Goal: Task Accomplishment & Management: Complete application form

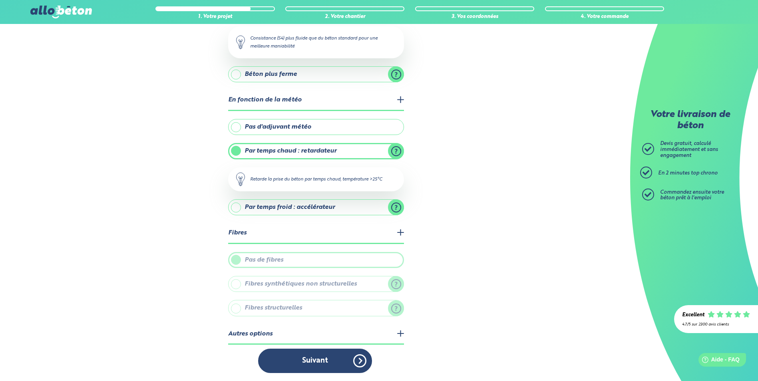
click at [359, 358] on button "Suivant" at bounding box center [315, 361] width 114 height 24
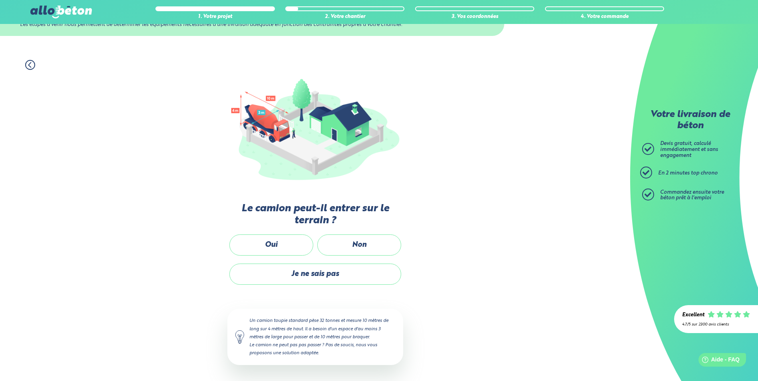
scroll to position [36, 0]
click at [294, 248] on label "Oui" at bounding box center [271, 245] width 84 height 21
click at [0, 0] on input "Oui" at bounding box center [0, 0] width 0 height 0
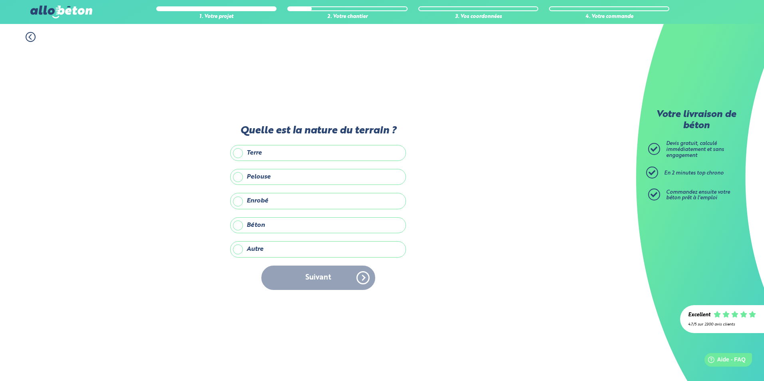
click at [267, 157] on label "Terre" at bounding box center [318, 153] width 176 height 16
click at [0, 0] on input "Terre" at bounding box center [0, 0] width 0 height 0
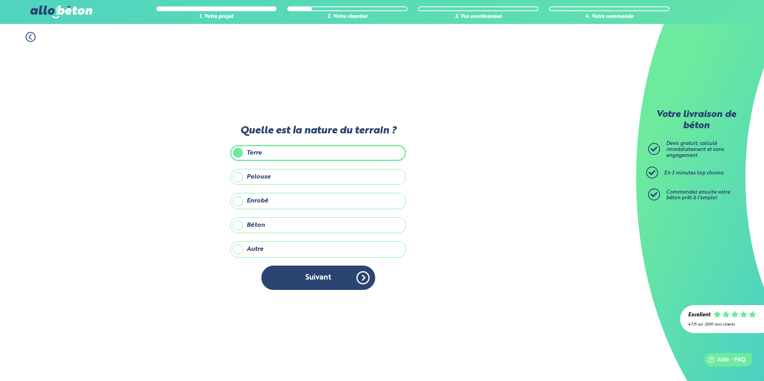
click at [327, 292] on div "Quelle est la nature du terrain ? Terre Pelouse Enrobé Béton Autre Précisez la …" at bounding box center [318, 211] width 176 height 173
click at [327, 285] on button "Suivant" at bounding box center [318, 278] width 114 height 24
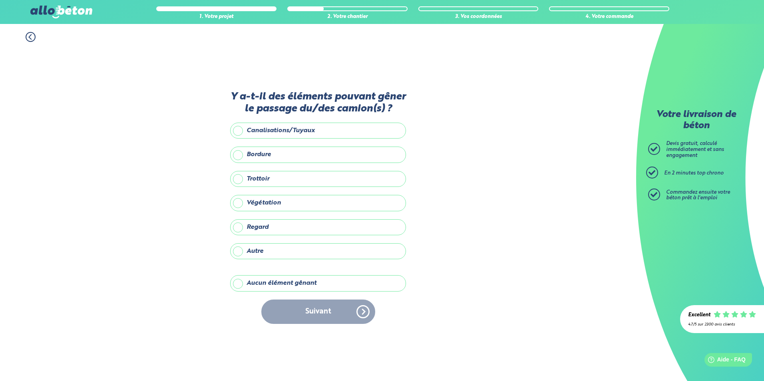
click at [283, 283] on label "Aucun élément gênant" at bounding box center [318, 283] width 176 height 16
click at [0, 0] on input "Aucun élément gênant" at bounding box center [0, 0] width 0 height 0
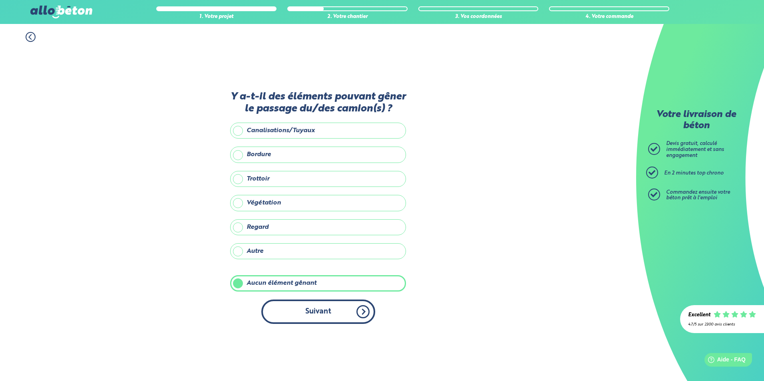
click at [340, 311] on button "Suivant" at bounding box center [318, 312] width 114 height 24
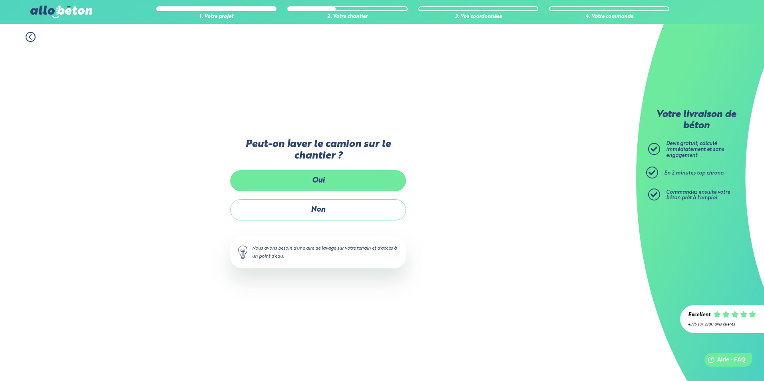
click at [319, 175] on label "Oui" at bounding box center [318, 180] width 176 height 21
click at [0, 0] on input "Oui" at bounding box center [0, 0] width 0 height 0
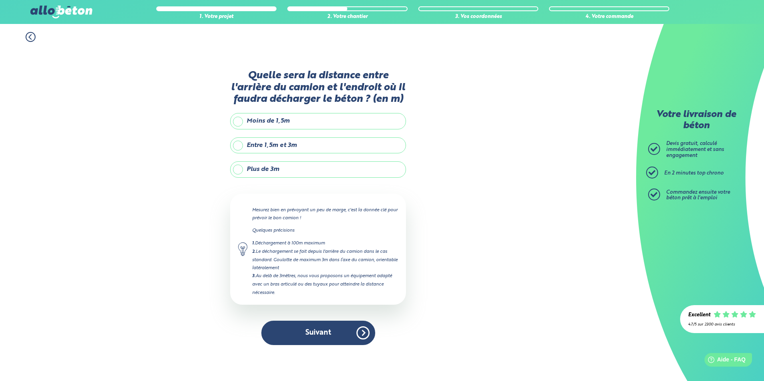
click at [277, 128] on label "Moins de 1,5m" at bounding box center [318, 121] width 176 height 16
click at [0, 0] on input "Moins de 1,5m" at bounding box center [0, 0] width 0 height 0
click at [276, 141] on label "Entre 1,5m et 3m" at bounding box center [318, 146] width 176 height 16
click at [0, 0] on input "Entre 1,5m et 3m" at bounding box center [0, 0] width 0 height 0
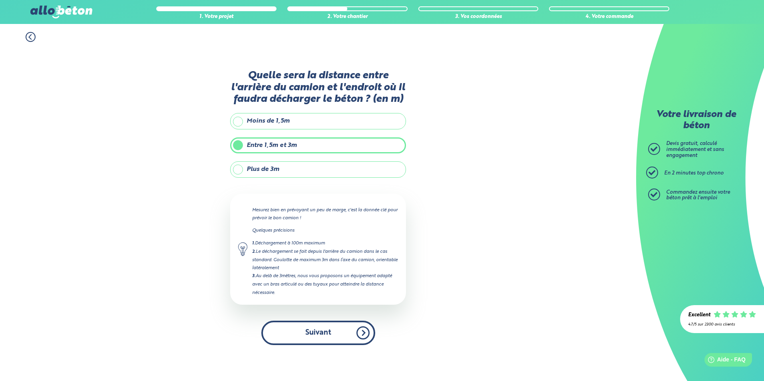
click at [361, 332] on button "Suivant" at bounding box center [318, 333] width 114 height 24
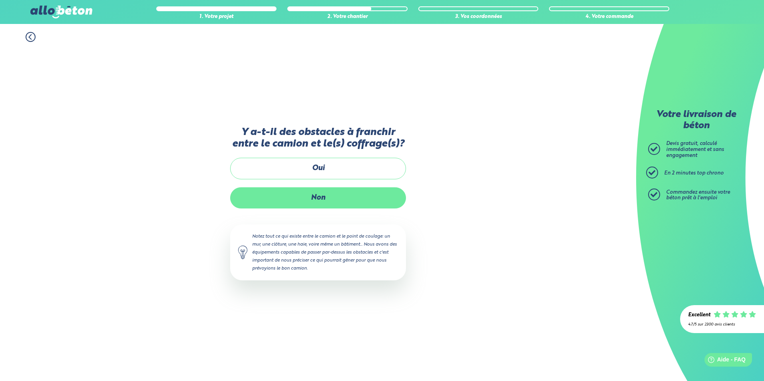
click at [313, 200] on label "Non" at bounding box center [318, 197] width 176 height 21
click at [0, 0] on input "Non" at bounding box center [0, 0] width 0 height 0
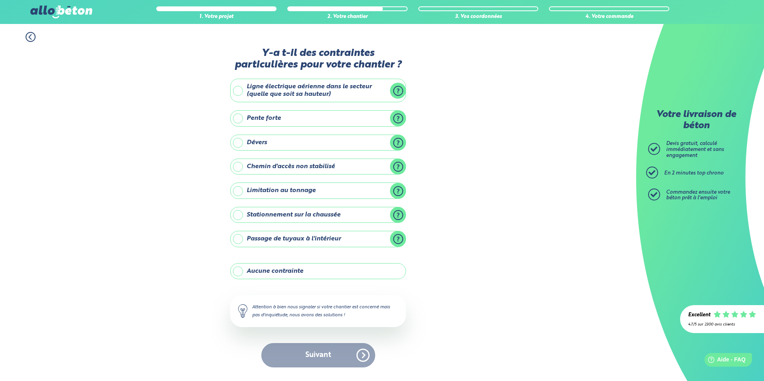
click at [309, 268] on label "Aucune contrainte" at bounding box center [318, 271] width 176 height 16
click at [0, 0] on input "Aucune contrainte" at bounding box center [0, 0] width 0 height 0
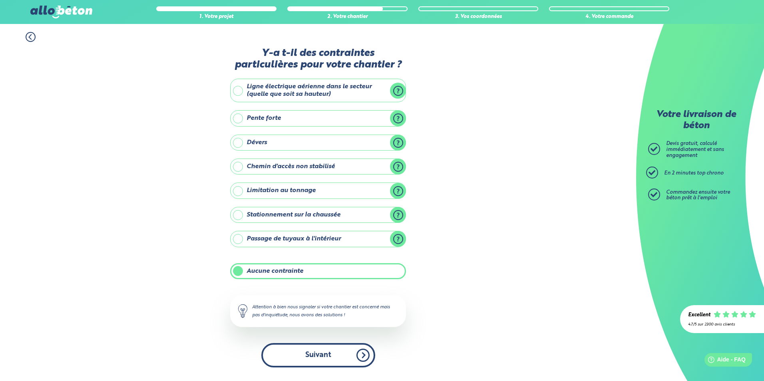
click at [345, 358] on button "Suivant" at bounding box center [318, 355] width 114 height 24
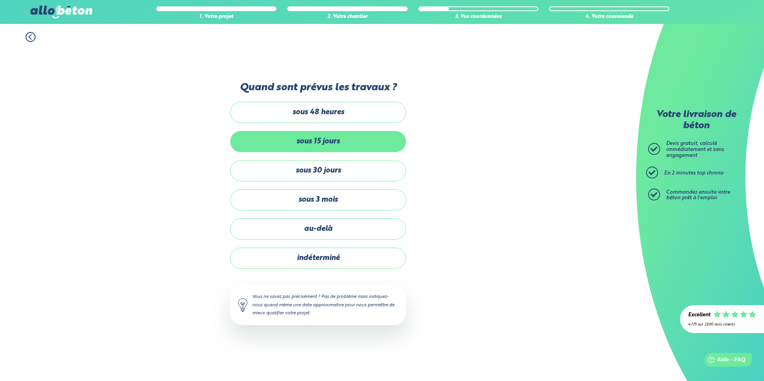
click at [294, 150] on label "sous 15 jours" at bounding box center [318, 141] width 176 height 21
click at [0, 0] on input "sous 15 jours" at bounding box center [0, 0] width 0 height 0
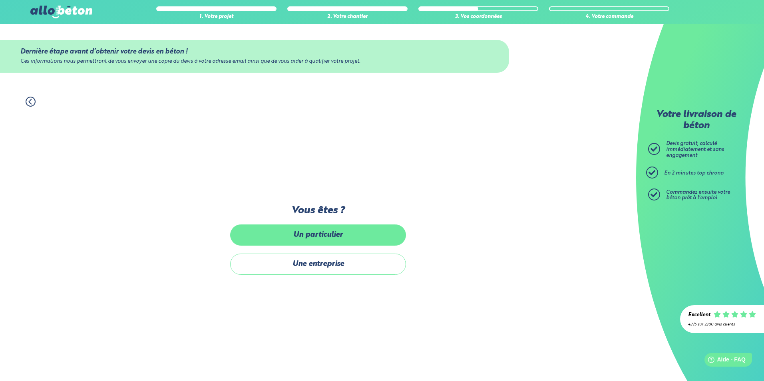
click at [320, 238] on label "Un particulier" at bounding box center [318, 235] width 176 height 21
click at [0, 0] on input "Un particulier" at bounding box center [0, 0] width 0 height 0
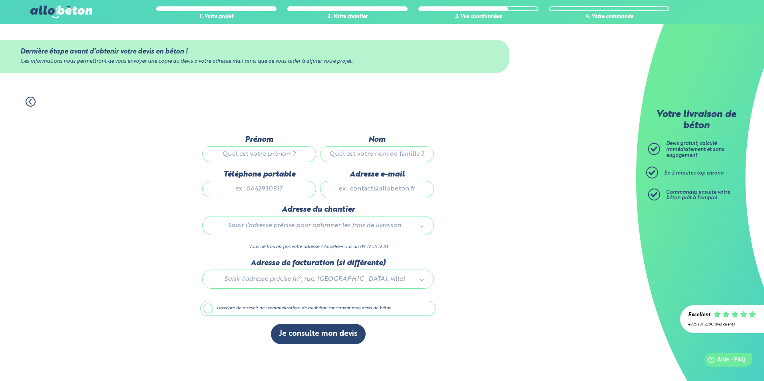
click at [273, 153] on input "Prénom" at bounding box center [259, 154] width 114 height 16
type input "[PERSON_NAME]"
type input "0659012915"
type input "[EMAIL_ADDRESS][DOMAIN_NAME]"
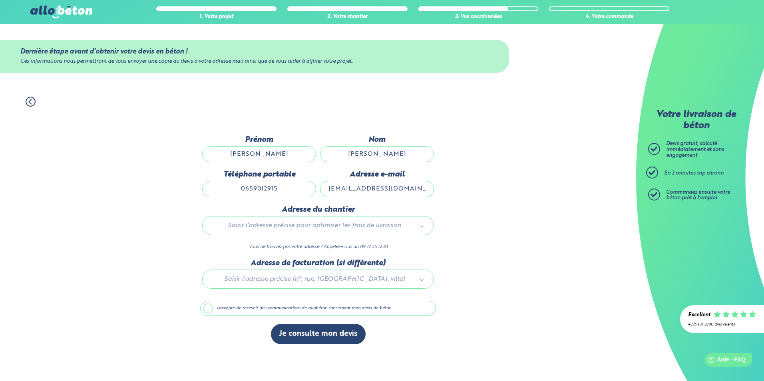
click at [300, 276] on div at bounding box center [318, 278] width 236 height 38
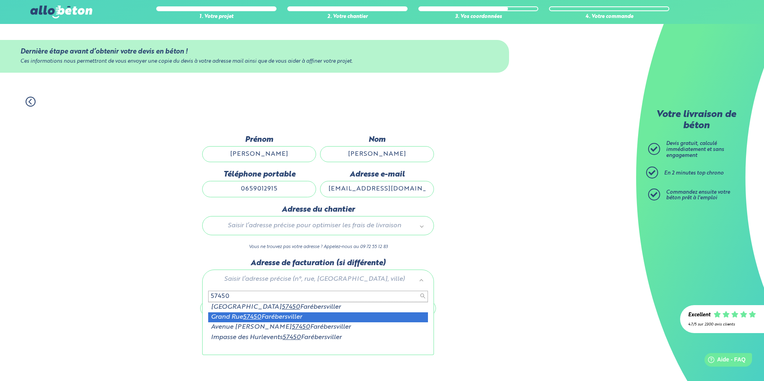
type input "57450"
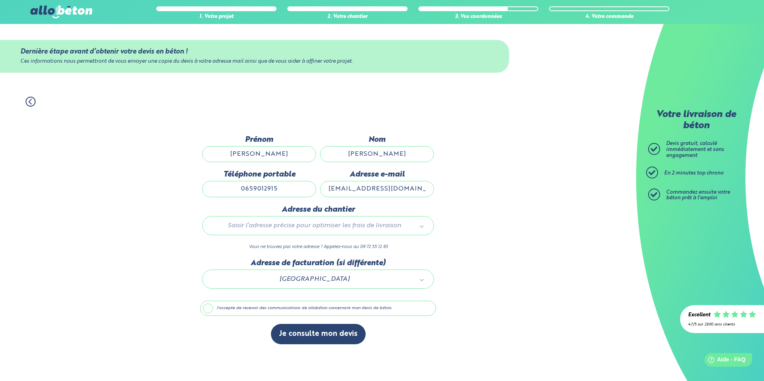
click at [296, 318] on div "Dernière étape avant d’obtenir votre devis en béton ! Ces informations nous per…" at bounding box center [318, 244] width 236 height 217
click at [296, 312] on label "J'accepte de recevoir des communications de allobéton concernant mon devis de b…" at bounding box center [318, 308] width 236 height 15
click at [0, 0] on input "J'accepte de recevoir des communications de allobéton concernant mon devis de b…" at bounding box center [0, 0] width 0 height 0
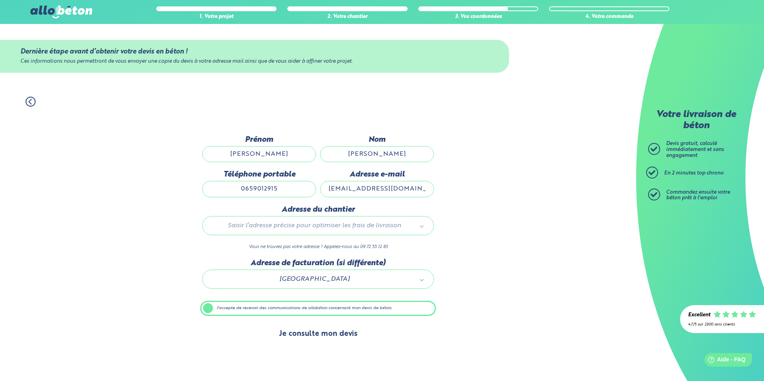
click at [307, 332] on button "Je consulte mon devis" at bounding box center [318, 334] width 95 height 20
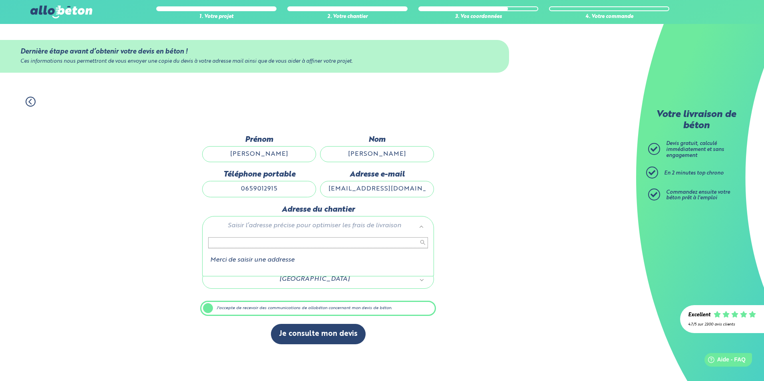
type input "2"
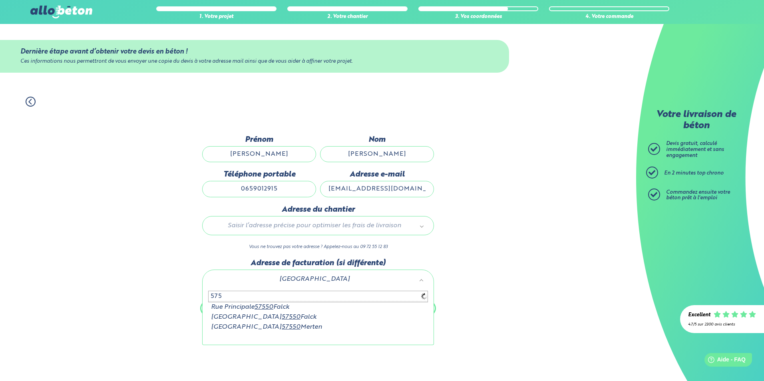
type input "57"
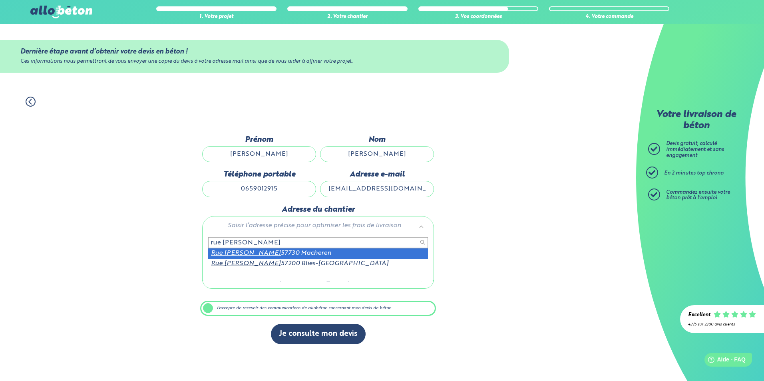
type input "rue [PERSON_NAME]"
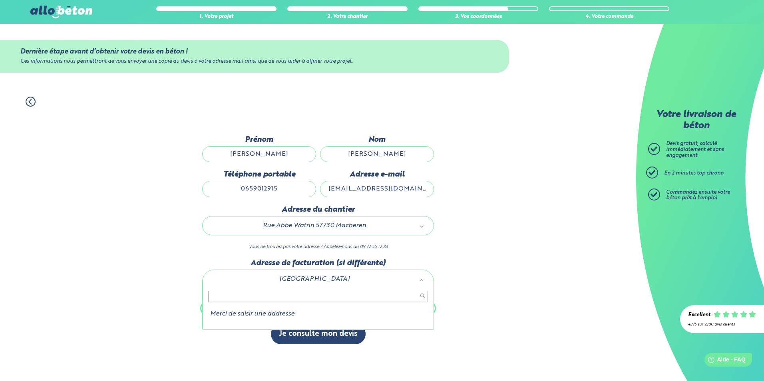
drag, startPoint x: 307, startPoint y: 275, endPoint x: 314, endPoint y: 279, distance: 7.2
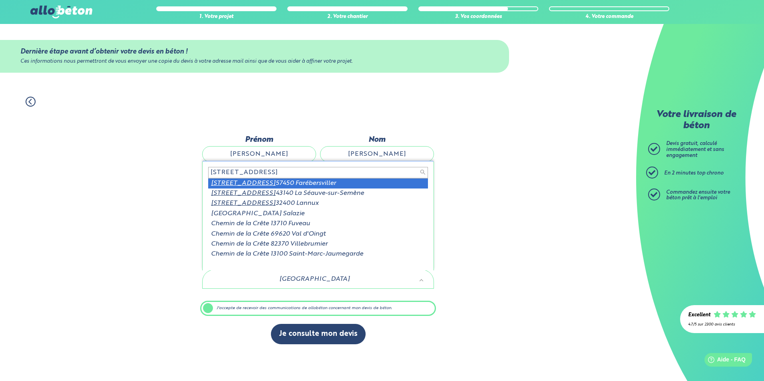
type input "[STREET_ADDRESS]"
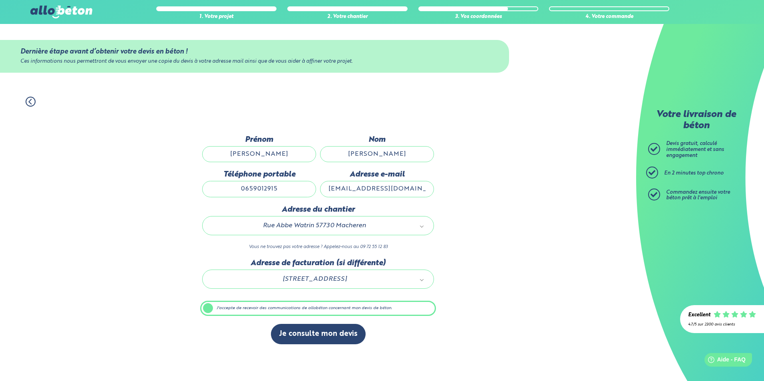
click at [532, 239] on div "1. Votre projet 2. Votre chantier 3. Vos coordonnées 4. Votre commande Dernière…" at bounding box center [318, 235] width 636 height 293
click at [617, 361] on div "1. Votre projet 2. Votre chantier 3. Vos coordonnées 4. Votre commande Dernière…" at bounding box center [318, 235] width 636 height 293
click at [212, 307] on label "J'accepte de recevoir des communications de allobéton concernant mon devis de b…" at bounding box center [318, 308] width 236 height 15
click at [0, 0] on input "J'accepte de recevoir des communications de allobéton concernant mon devis de b…" at bounding box center [0, 0] width 0 height 0
click at [208, 305] on label "J'accepte de recevoir des communications de allobéton concernant mon devis de b…" at bounding box center [318, 308] width 236 height 15
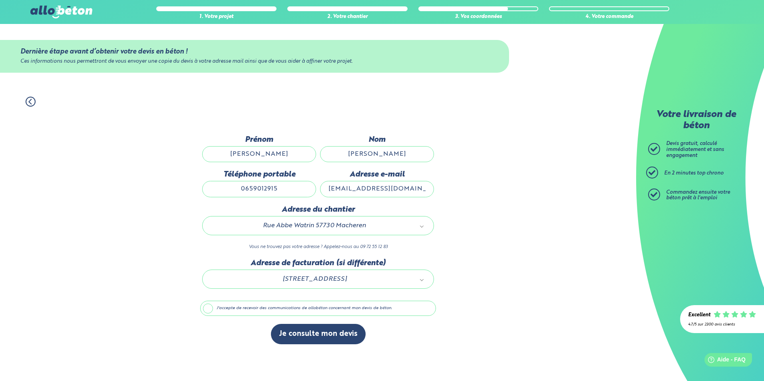
click at [0, 0] on input "J'accepte de recevoir des communications de allobéton concernant mon devis de b…" at bounding box center [0, 0] width 0 height 0
click at [26, 100] on circle at bounding box center [30, 101] width 9 height 9
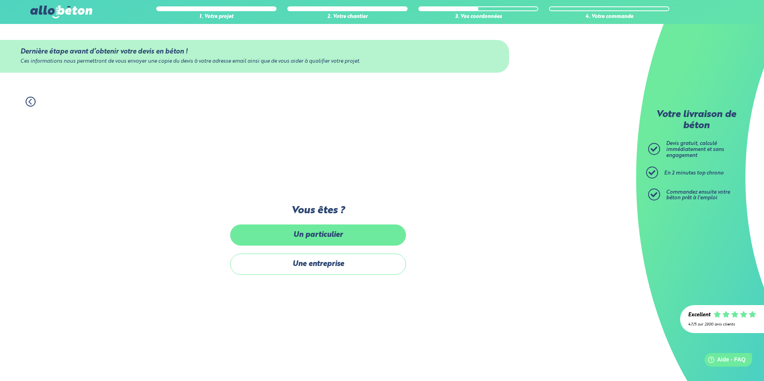
click at [354, 239] on label "Un particulier" at bounding box center [318, 235] width 176 height 21
click at [0, 0] on input "Un particulier" at bounding box center [0, 0] width 0 height 0
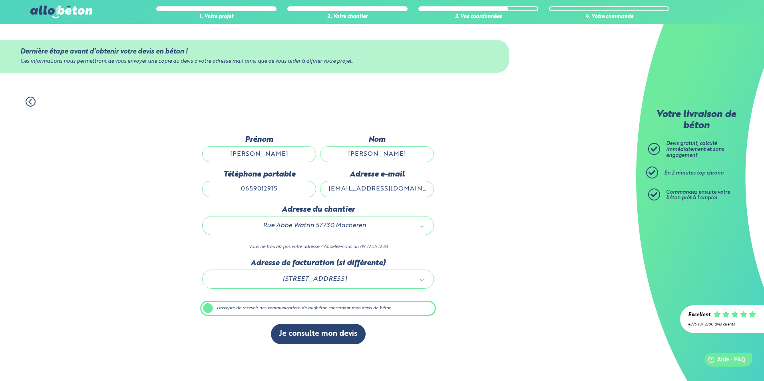
click at [304, 309] on label "J'accepte de recevoir des communications de allobéton concernant mon devis de b…" at bounding box center [318, 308] width 236 height 15
click at [0, 0] on input "J'accepte de recevoir des communications de allobéton concernant mon devis de b…" at bounding box center [0, 0] width 0 height 0
click at [301, 307] on label "J'accepte de recevoir des communications de allobéton concernant mon devis de b…" at bounding box center [318, 308] width 236 height 15
click at [0, 0] on input "J'accepte de recevoir des communications de allobéton concernant mon devis de b…" at bounding box center [0, 0] width 0 height 0
click at [311, 335] on button "Je consulte mon devis" at bounding box center [318, 334] width 95 height 20
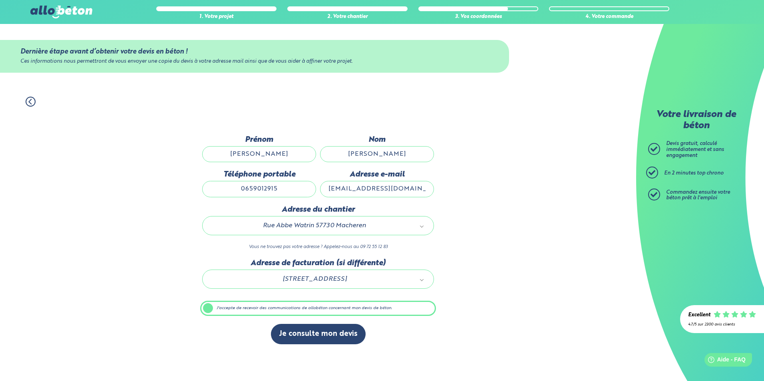
click at [298, 312] on label "J'accepte de recevoir des communications de allobéton concernant mon devis de b…" at bounding box center [318, 308] width 236 height 15
click at [0, 0] on input "J'accepte de recevoir des communications de allobéton concernant mon devis de b…" at bounding box center [0, 0] width 0 height 0
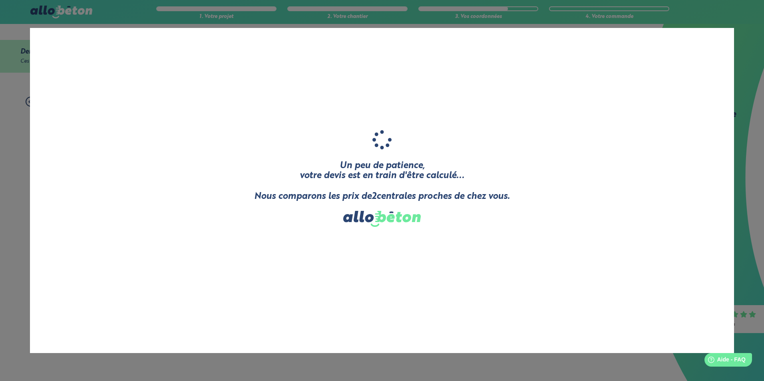
click at [306, 331] on div "Un peu de patience, votre devis est en train d'être calculé... Nous comparons l…" at bounding box center [382, 190] width 256 height 301
